Goal: Use online tool/utility

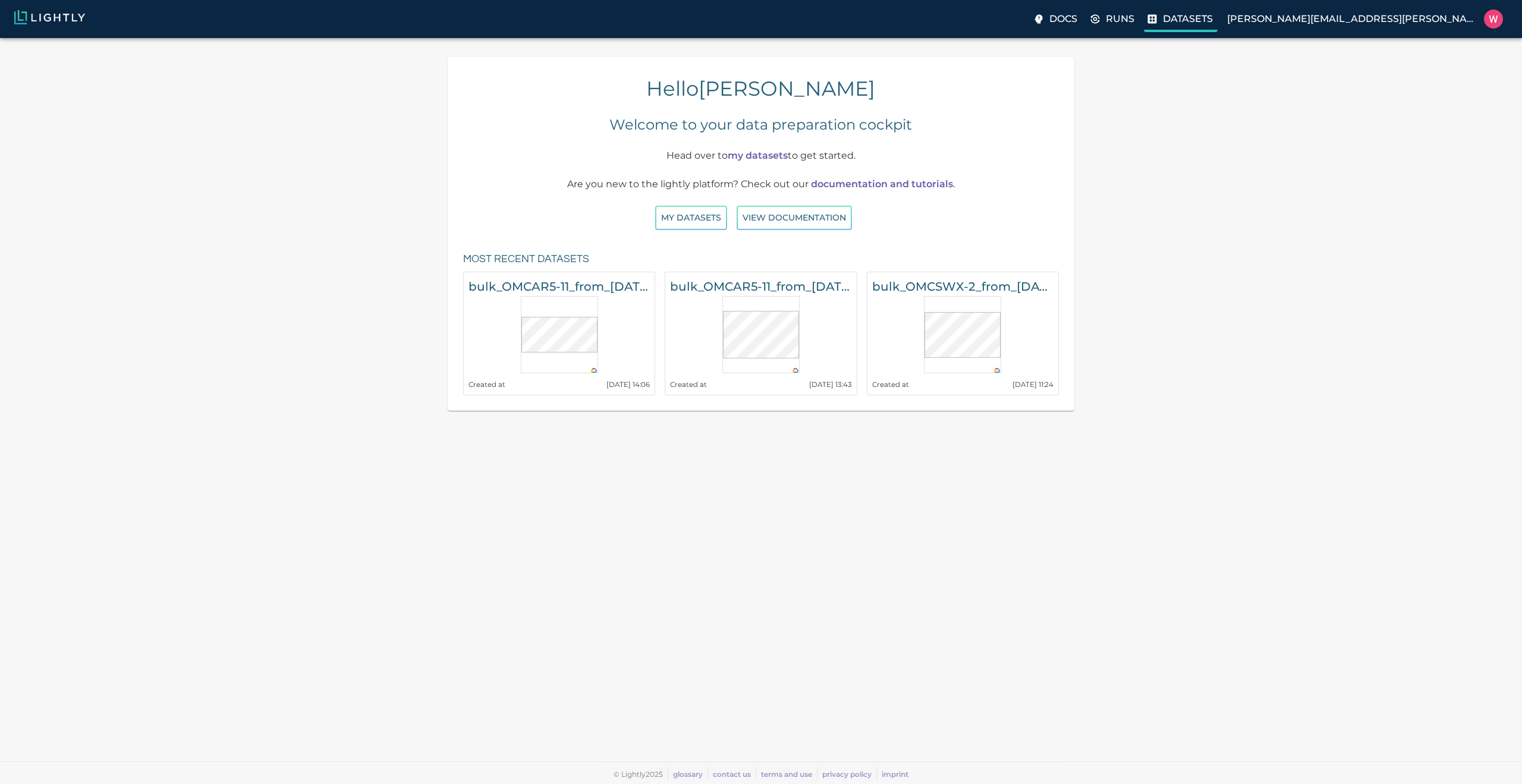
click at [1212, 24] on p "Datasets" at bounding box center [1187, 19] width 50 height 14
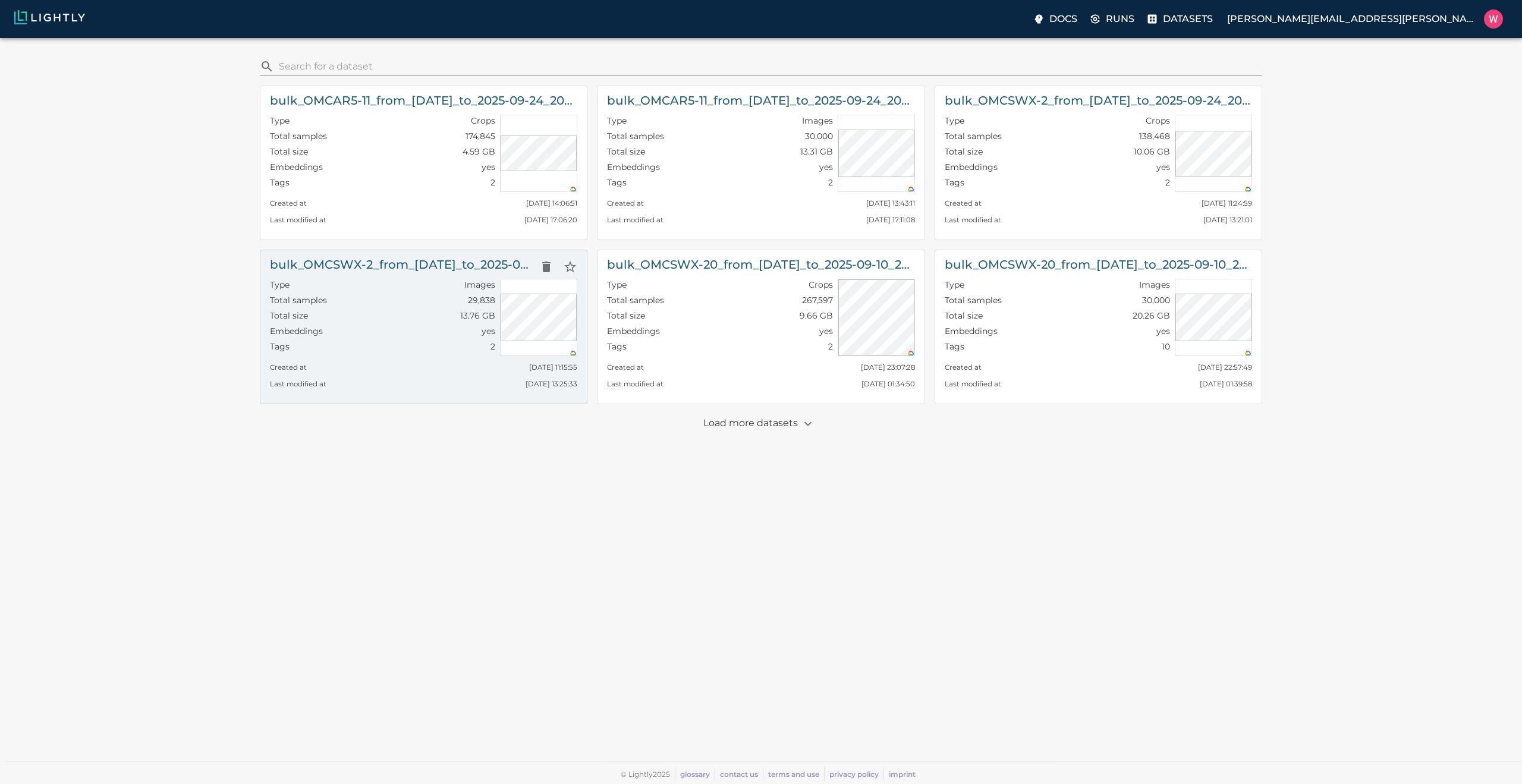
click at [352, 371] on div "Created at [DATE] 11:15:55" at bounding box center [424, 365] width 307 height 16
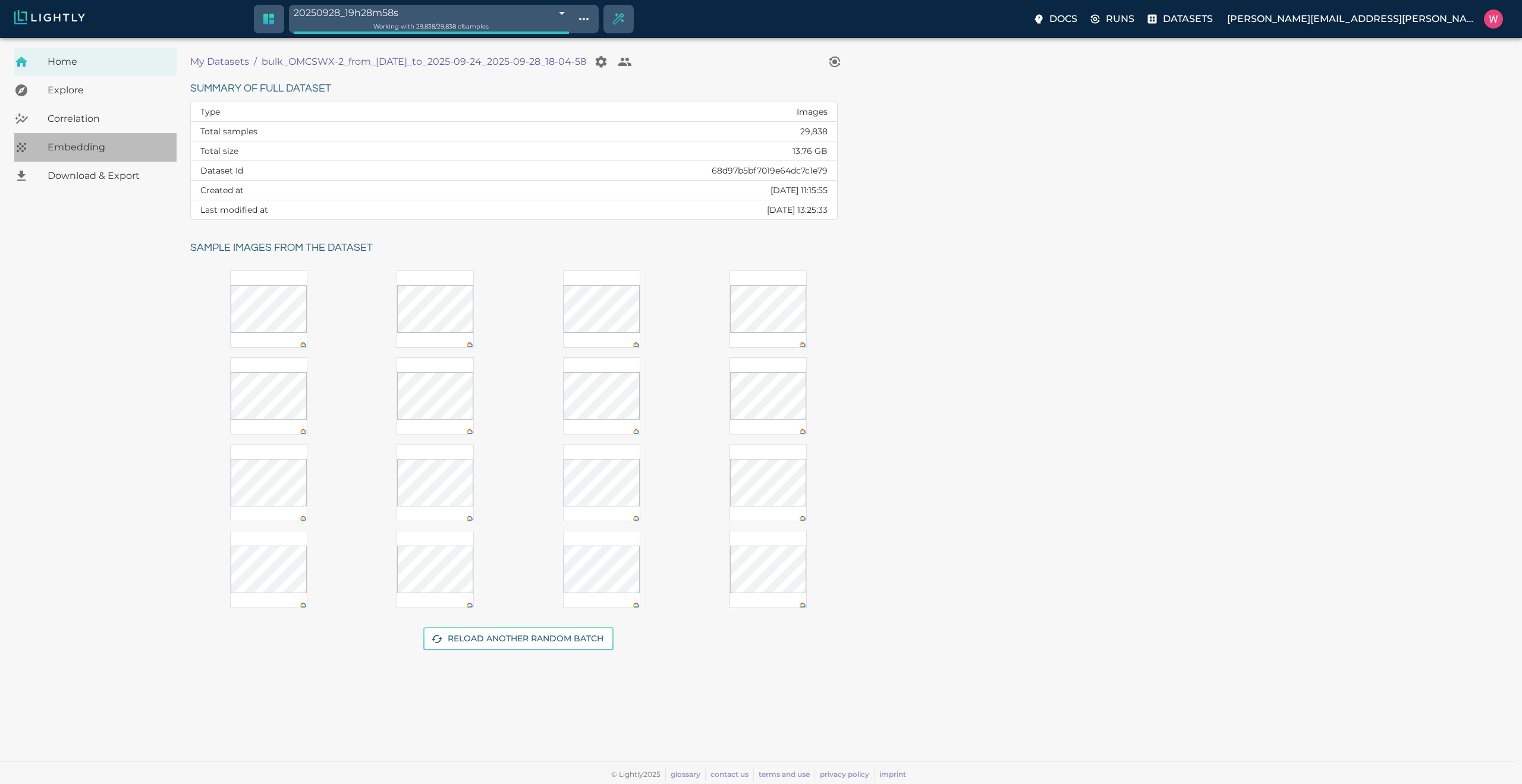
click at [85, 151] on span "Embedding" at bounding box center [107, 147] width 120 height 14
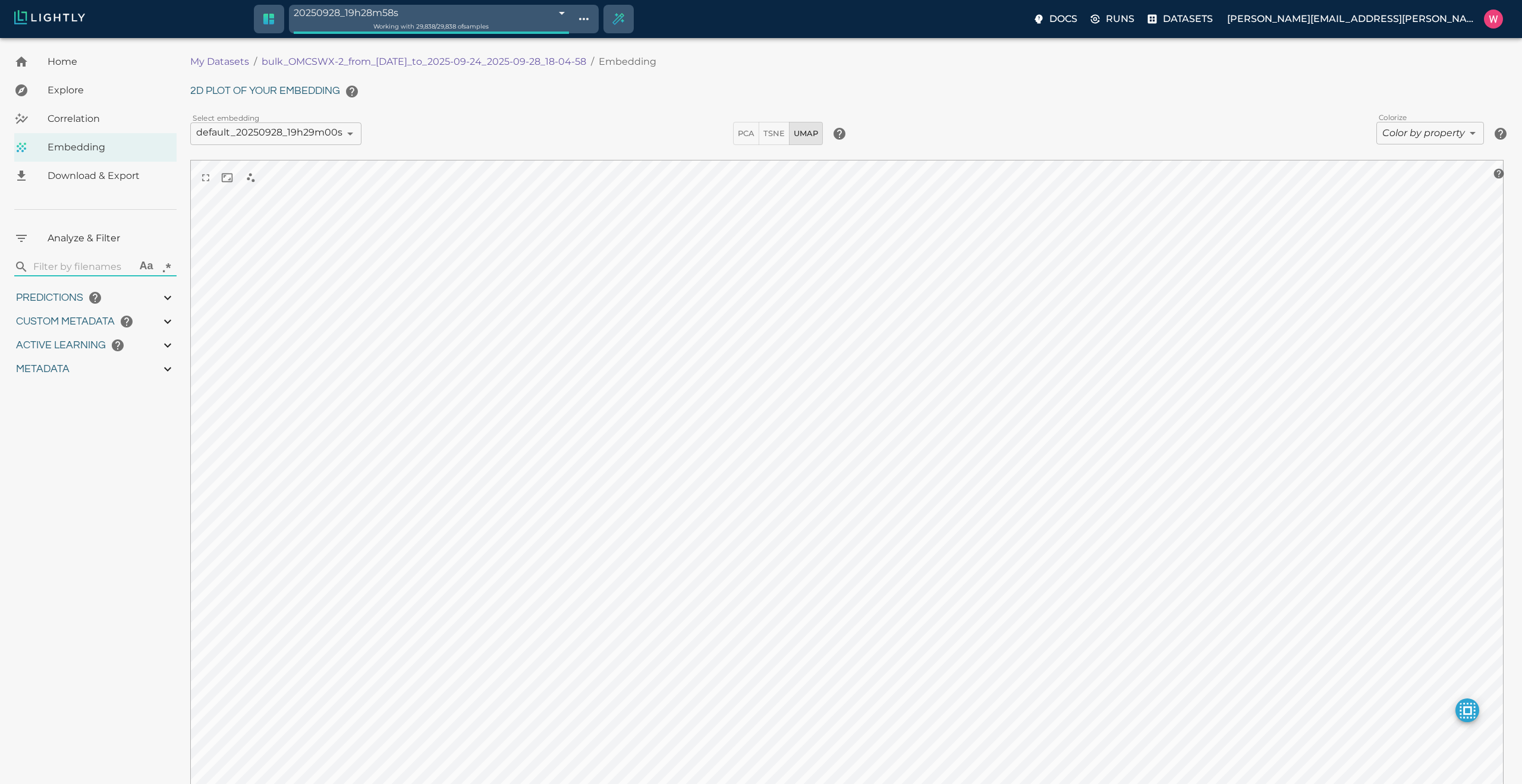
type input "1758665701.56137"
type input "1758754995.58337"
type input "0.999"
type input "0.996"
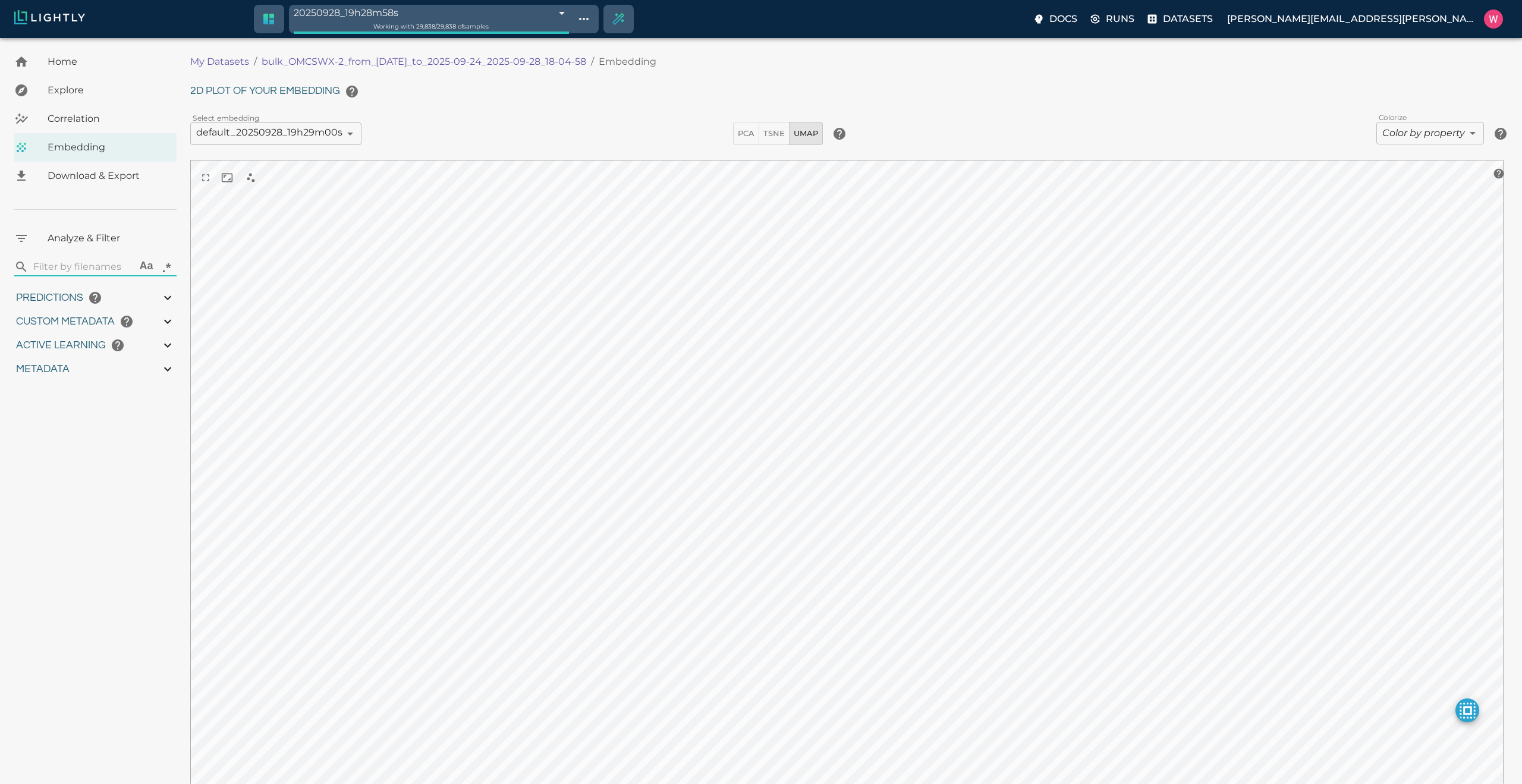
type input "0.996"
type input "0.687832593917847"
type input "96.1938325939178"
type input "28.821"
type input "1758665701.56137"
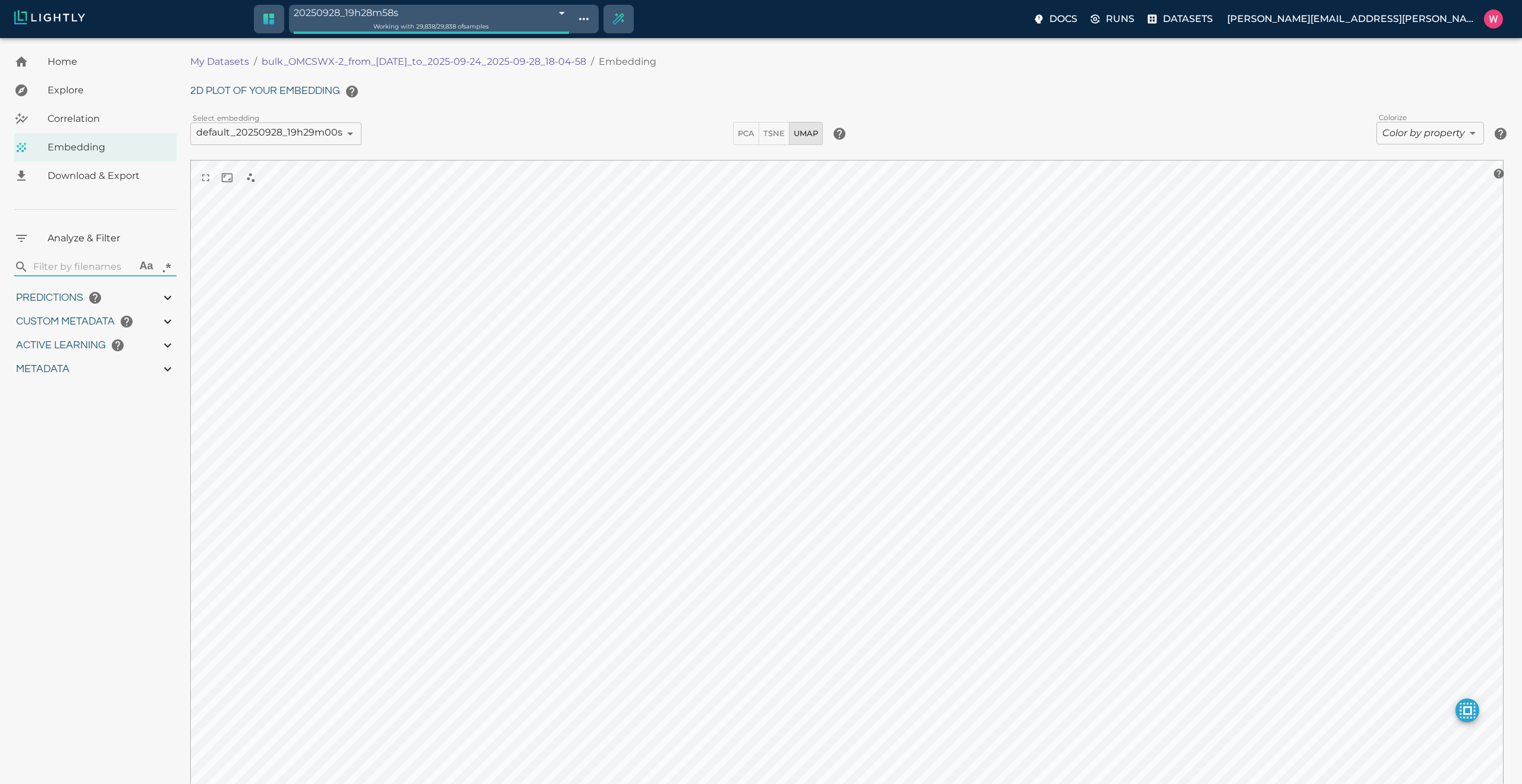
type input "1758754995.58337"
type input "0.999"
type input "0.996"
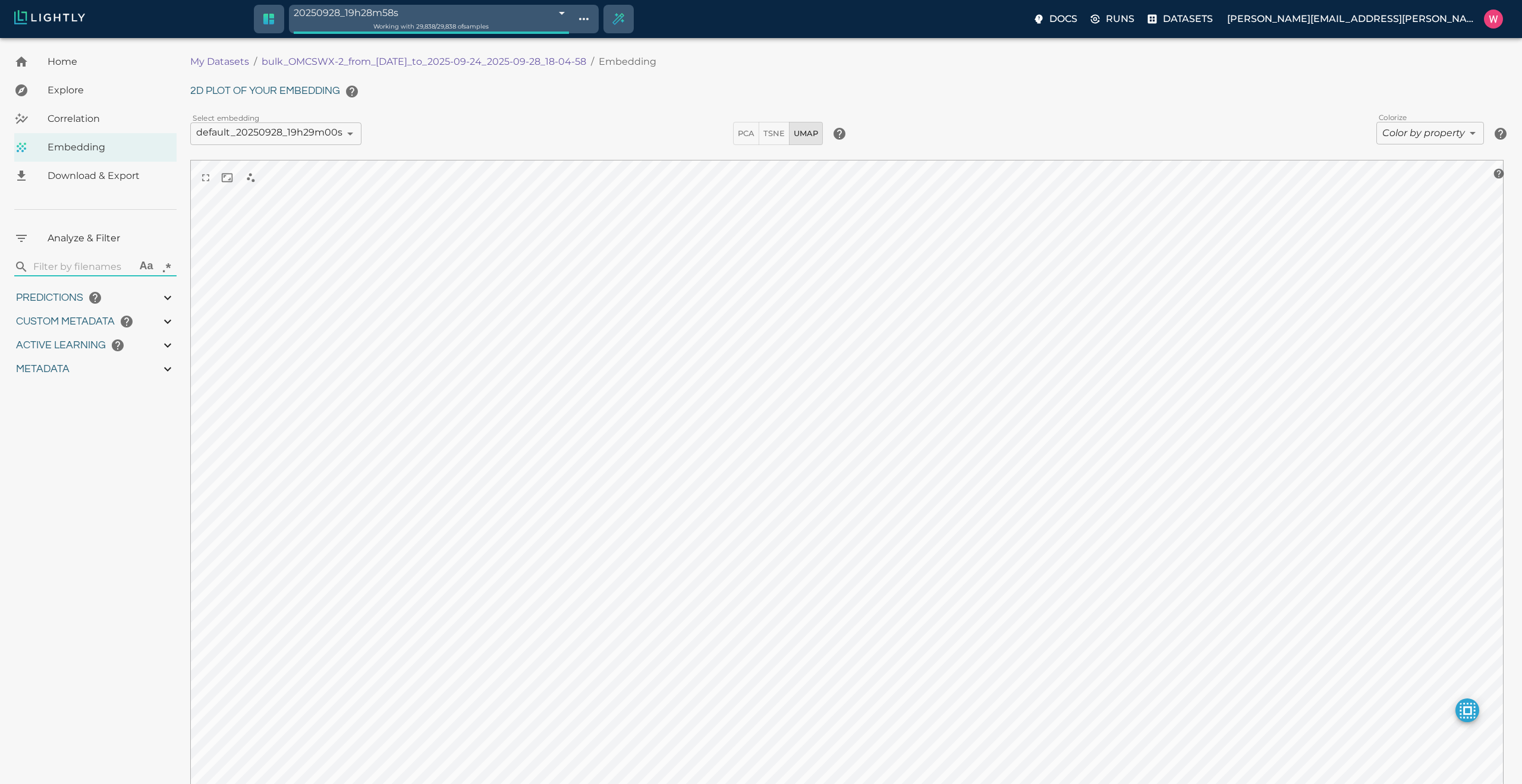
type input "0.687832593917847"
type input "96.1938325939178"
type input "28.821"
type input "9007199254740991"
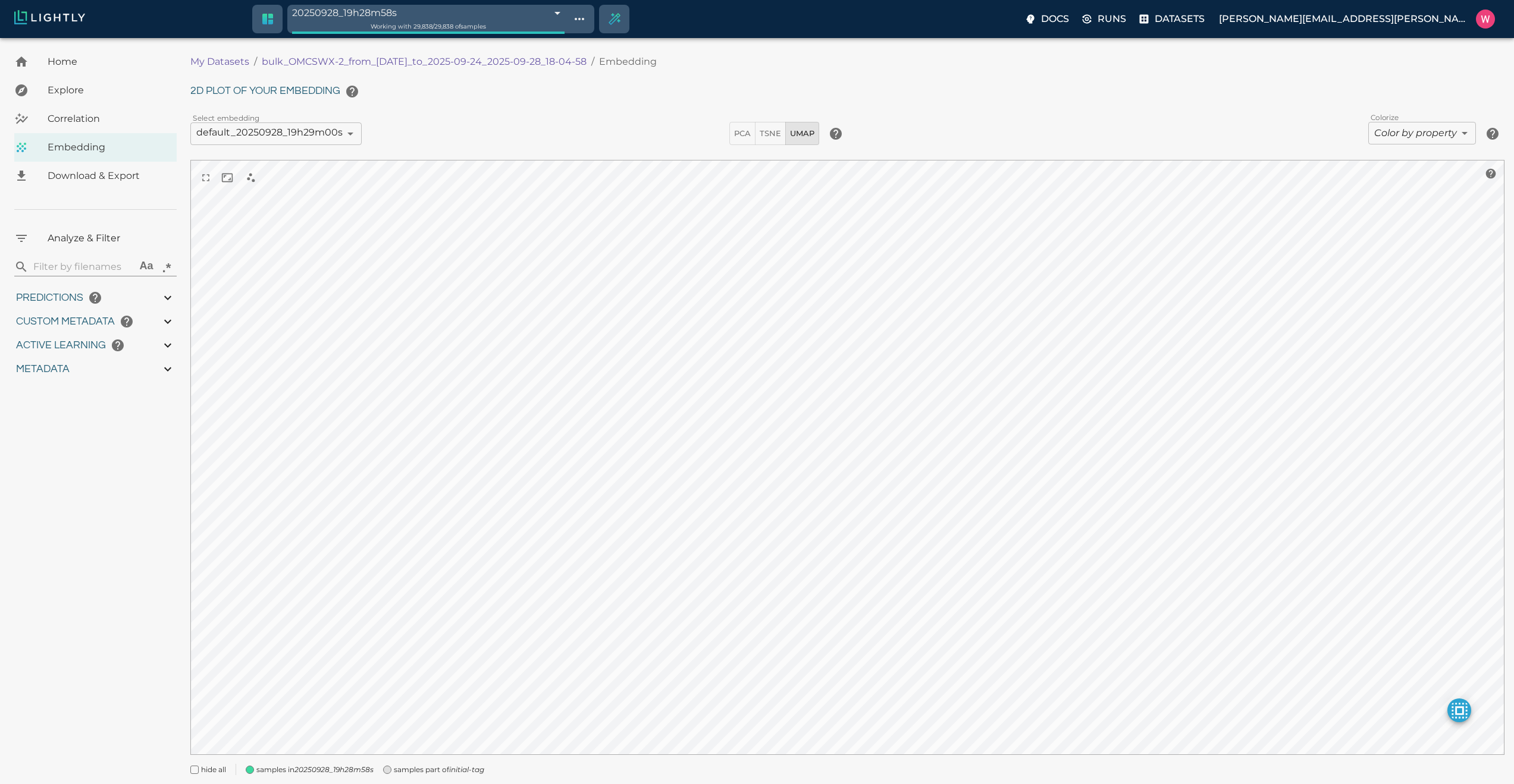
type input "1758665701.56137"
type input "1758754995.58337"
type input "0.999"
type input "0.996"
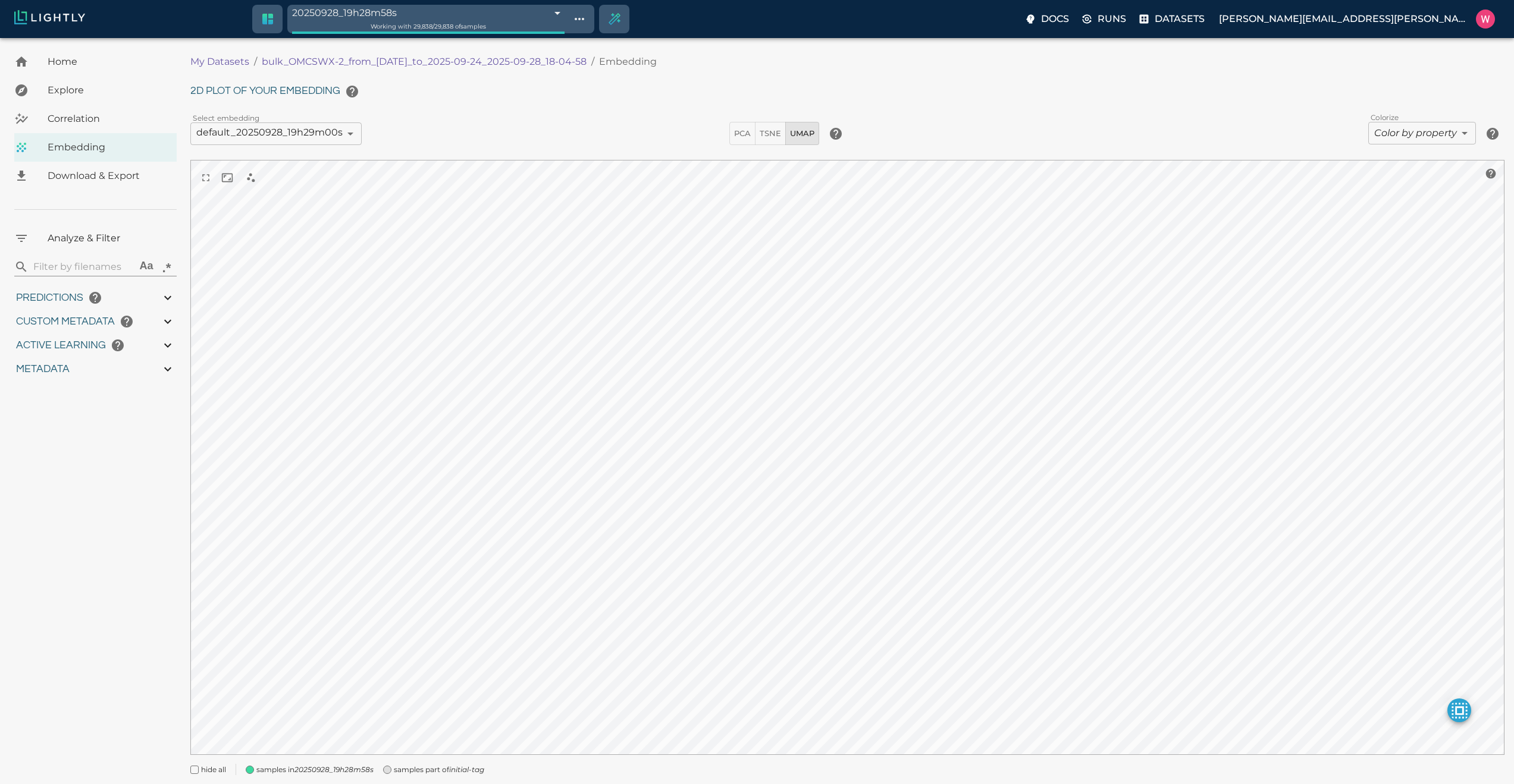
type input "0.996"
type input "0.687832593917847"
type input "96.1938325939178"
type input "28.821"
type input "9007199254740991"
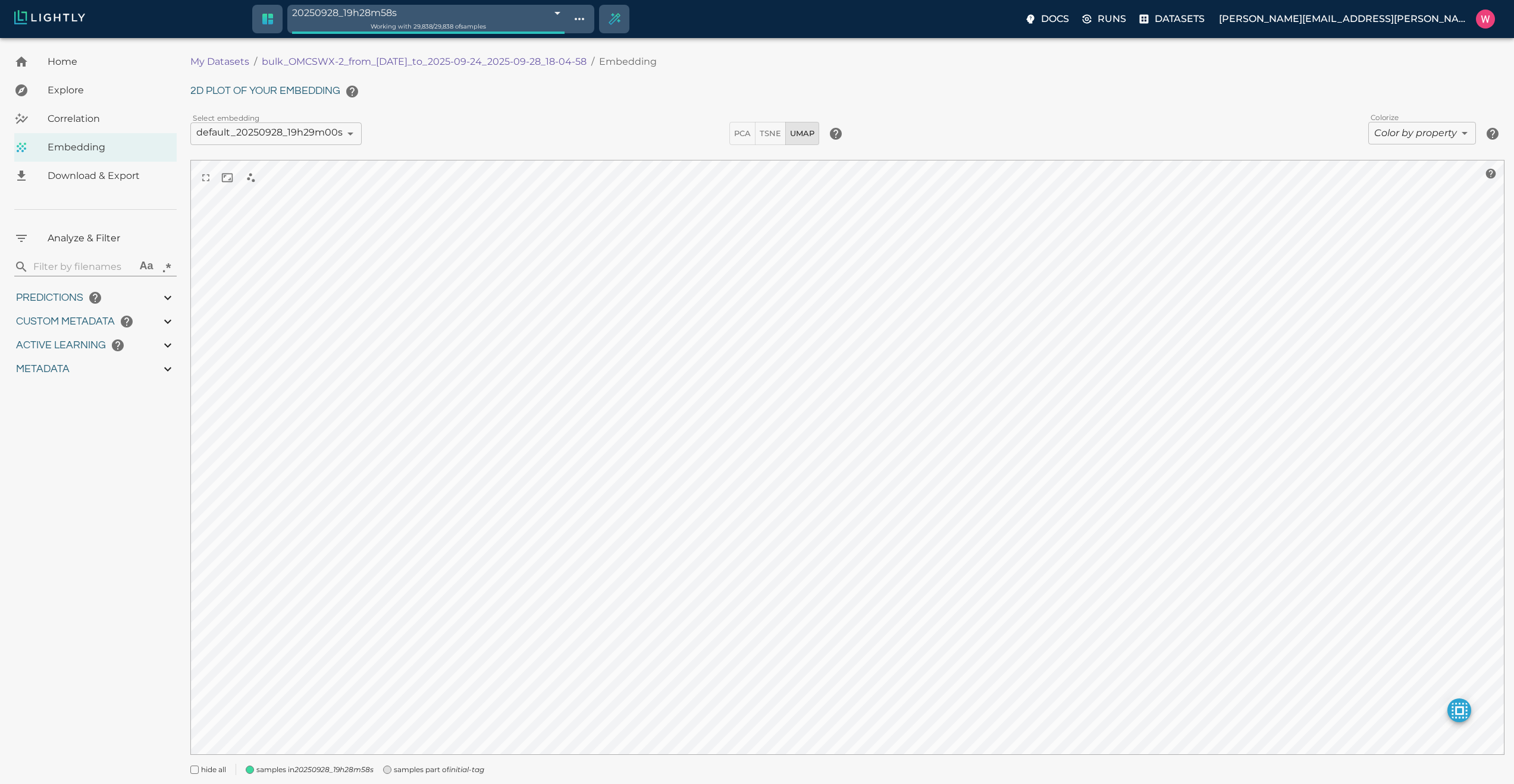
type input "9007199254740991"
type input "1758665701.56137"
type input "1758754995.58337"
type input "0.999"
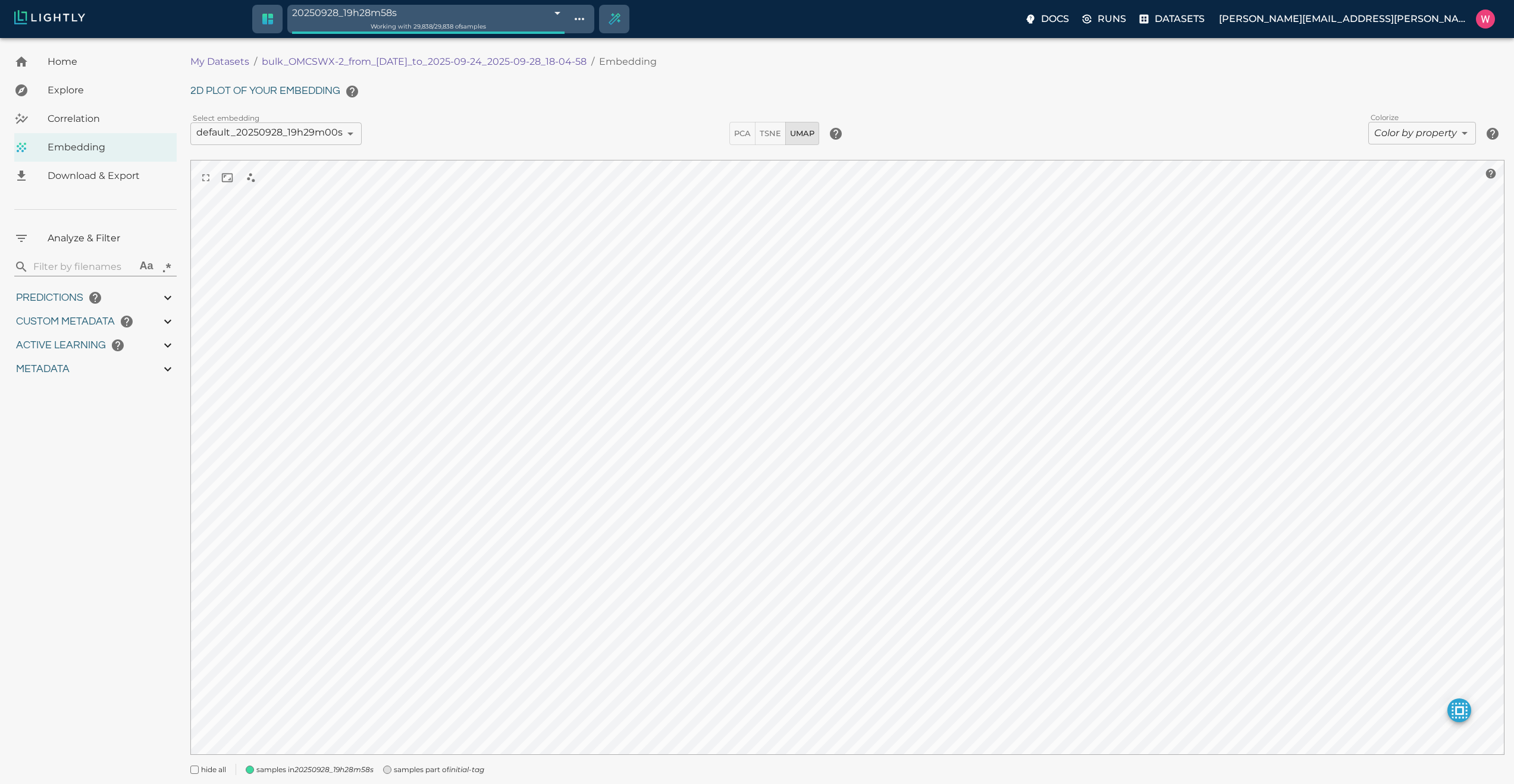
type input "0.996"
type input "0.687832593917847"
type input "96.1938325939178"
type input "28.821"
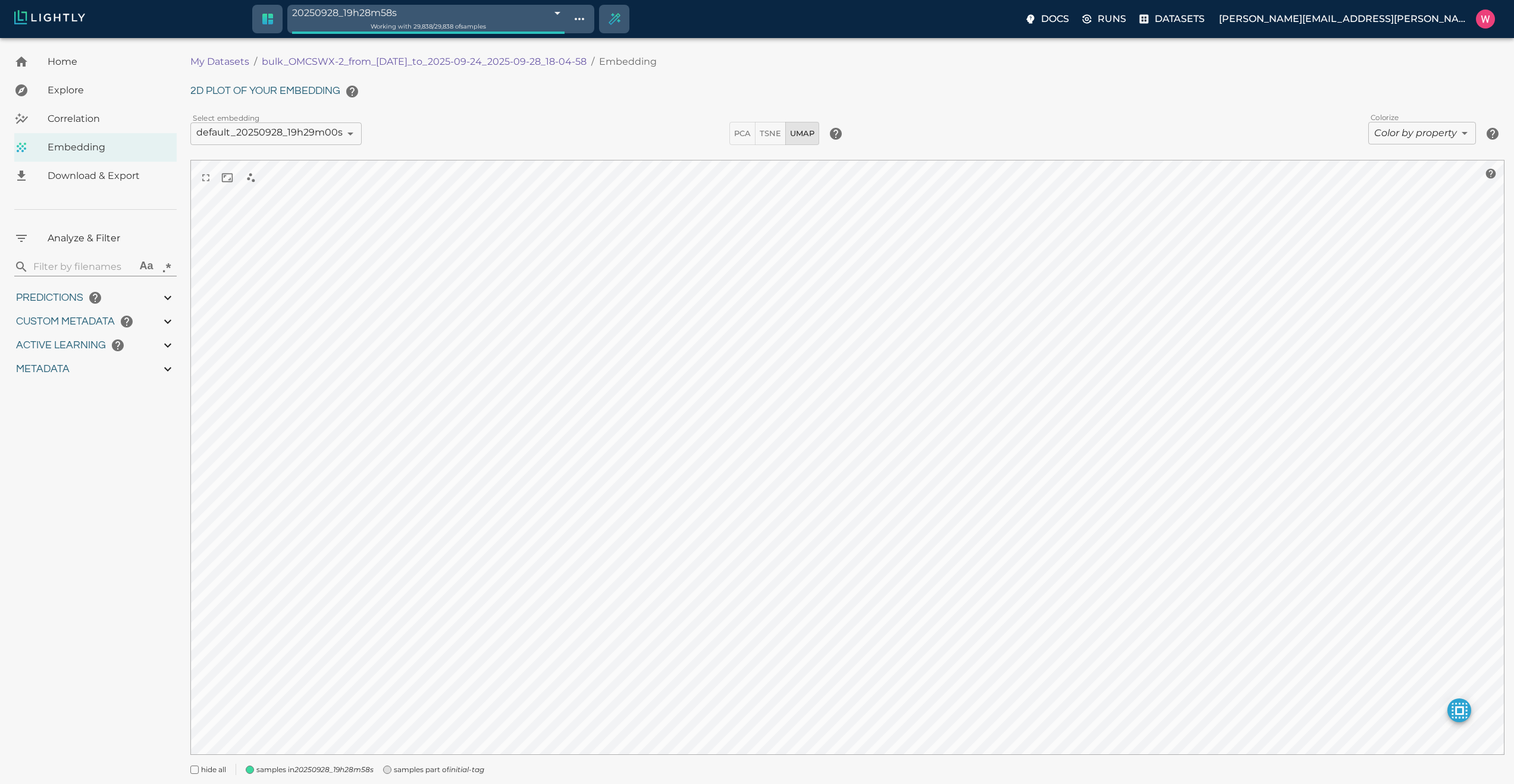
type input "1758665701.56137"
type input "1758754995.58337"
type input "0.999"
type input "0.996"
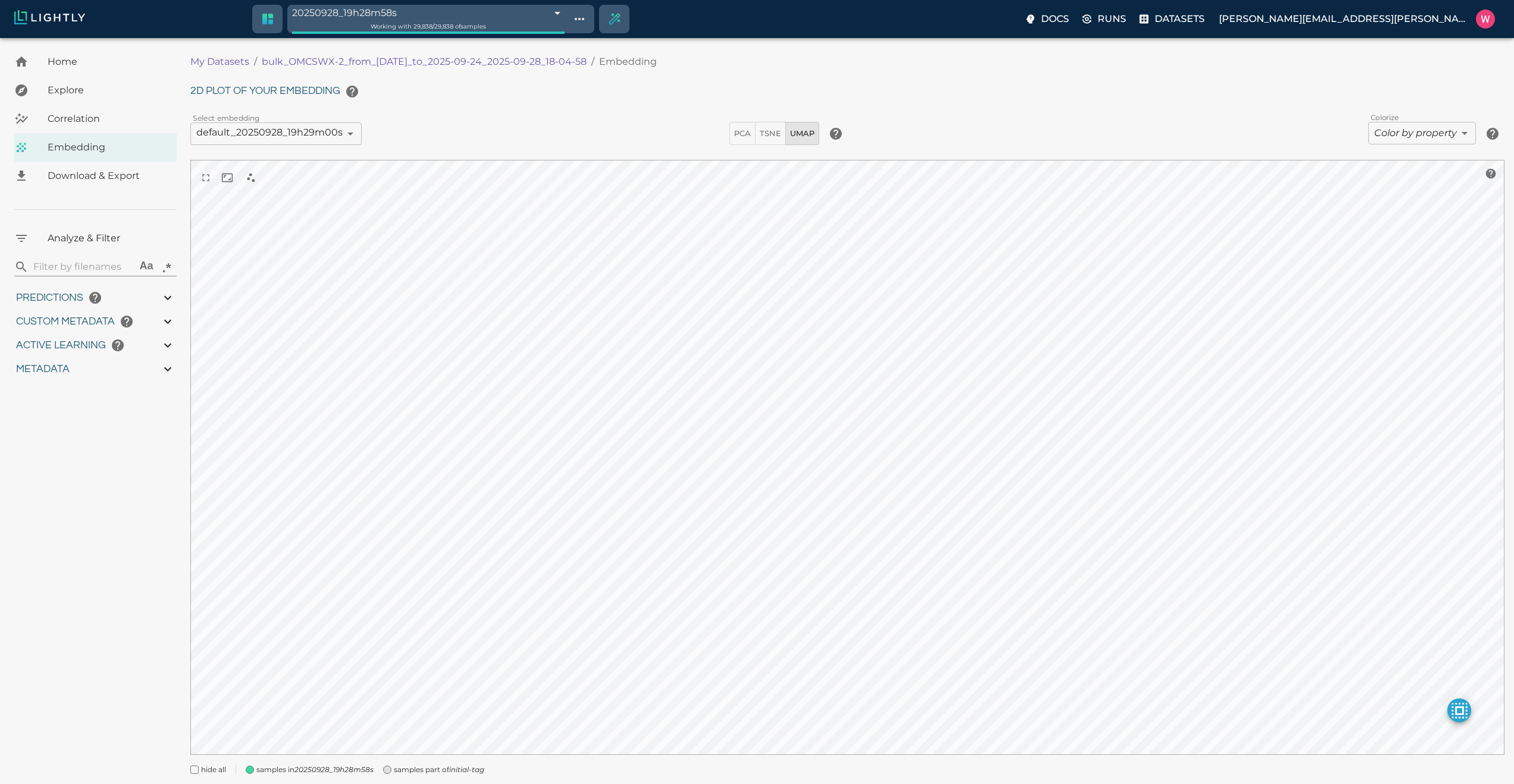
type input "0.996"
type input "0.687832593917847"
type input "96.1938325939178"
type input "28.821"
